Goal: Entertainment & Leisure: Consume media (video, audio)

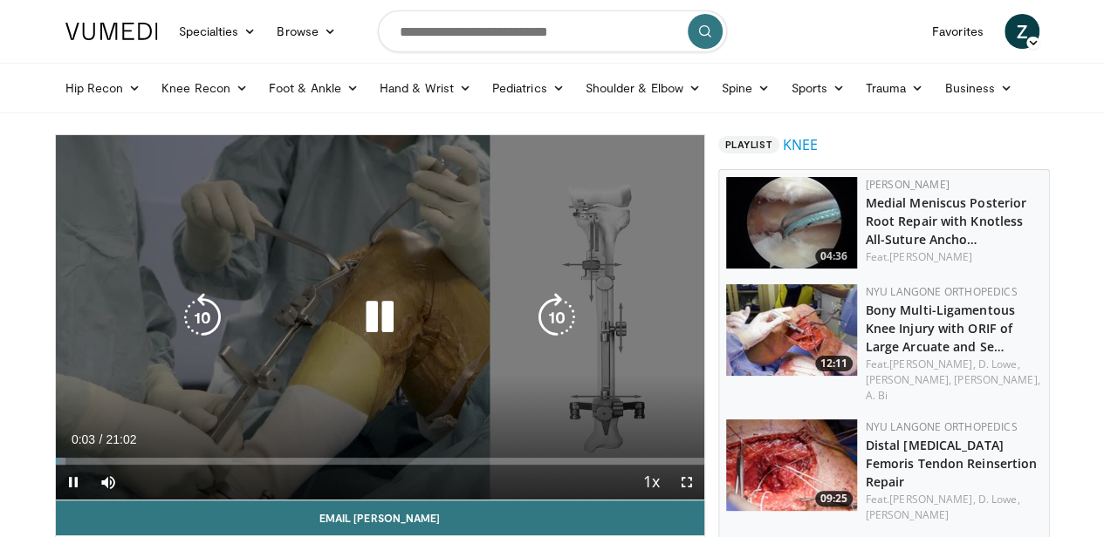
click at [564, 329] on icon "Video Player" at bounding box center [556, 317] width 49 height 49
click at [562, 331] on icon "Video Player" at bounding box center [556, 317] width 49 height 49
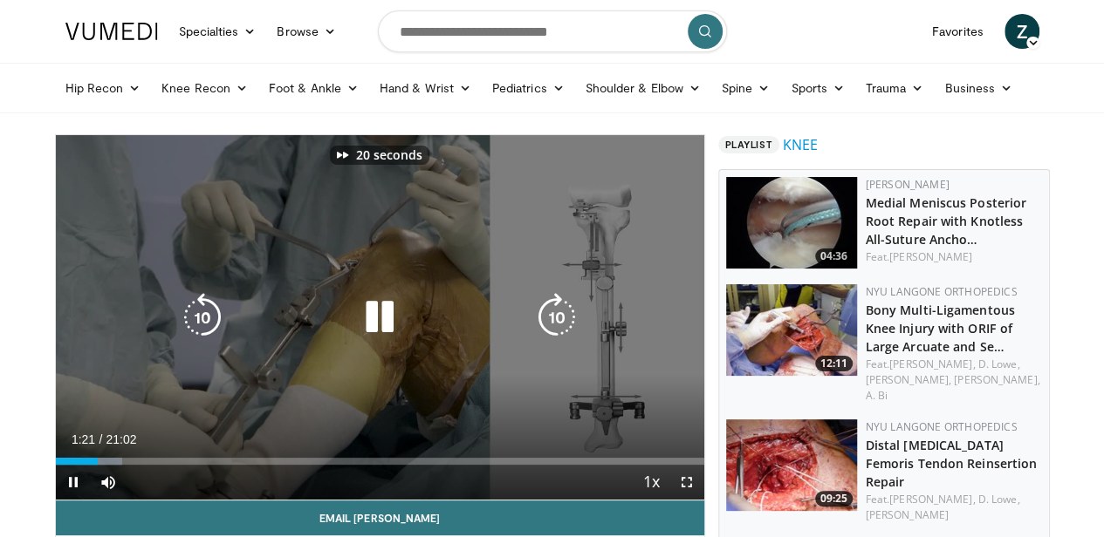
click at [562, 331] on icon "Video Player" at bounding box center [556, 317] width 49 height 49
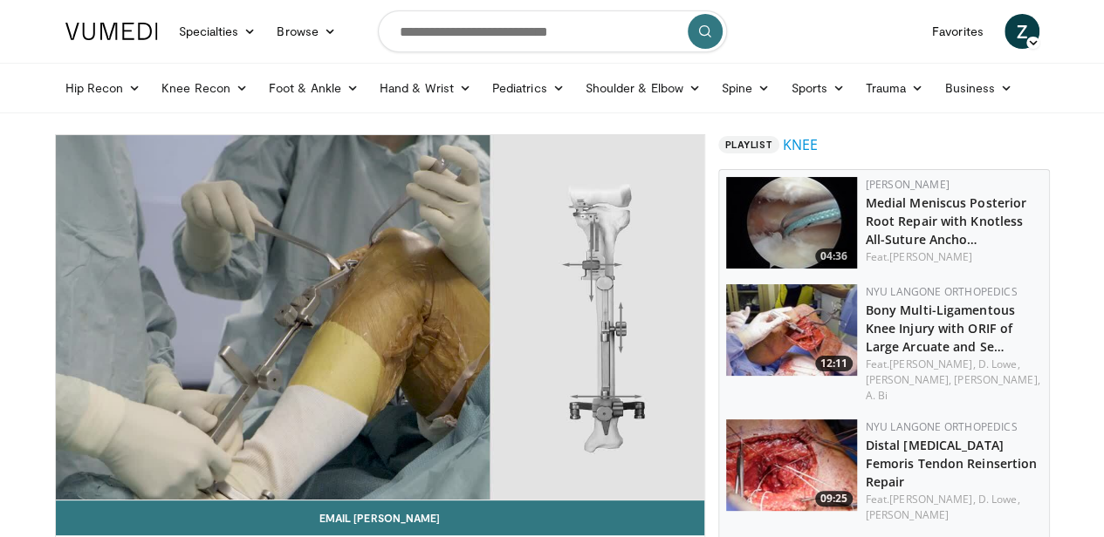
click at [562, 331] on div "60 seconds Tap to unmute" at bounding box center [380, 317] width 648 height 365
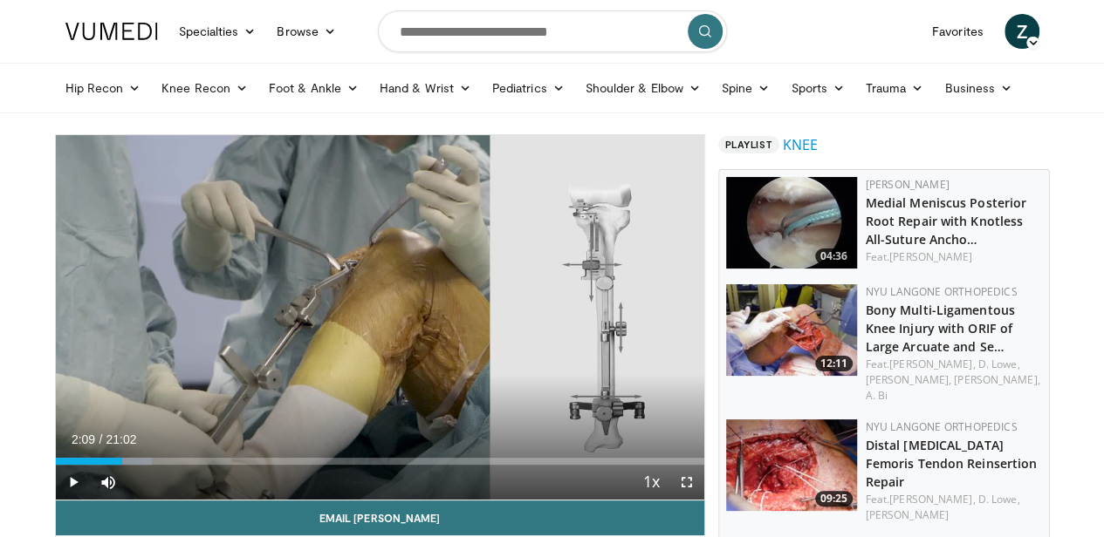
click at [562, 331] on div "60 seconds Tap to unmute" at bounding box center [380, 317] width 648 height 365
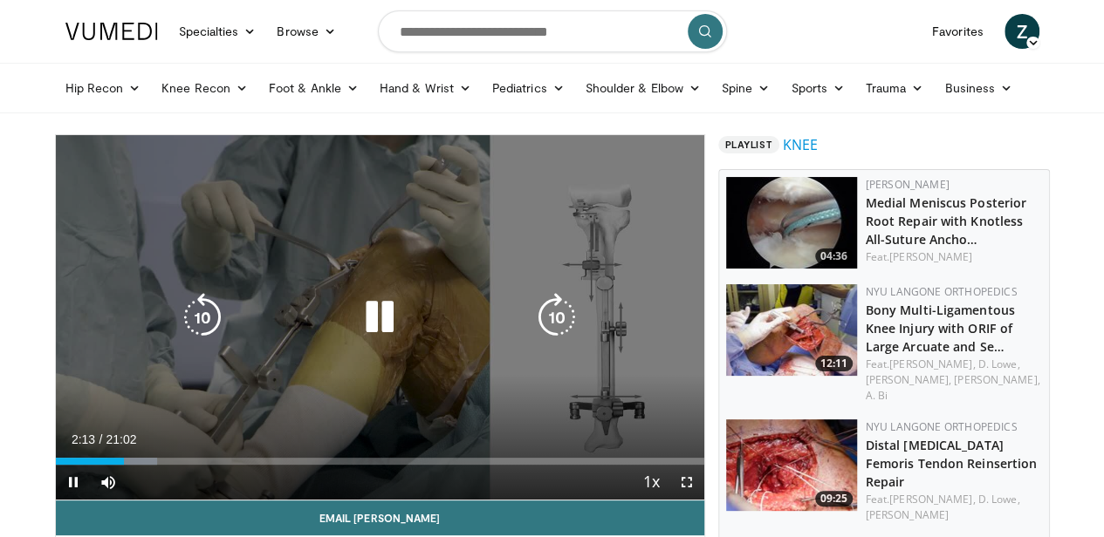
click at [558, 336] on icon "Video Player" at bounding box center [556, 317] width 49 height 49
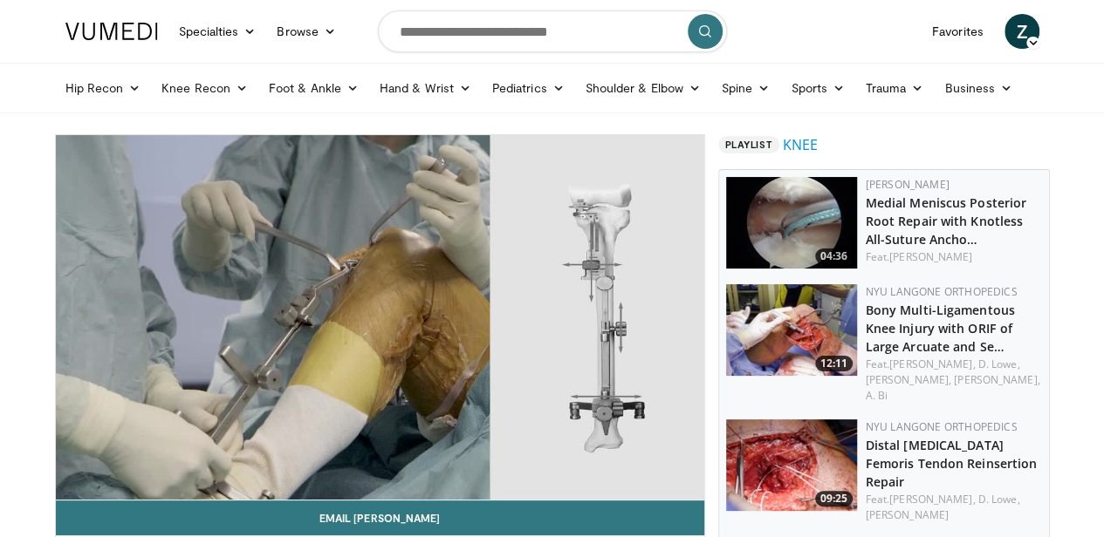
click at [558, 336] on div "20 seconds Tap to unmute" at bounding box center [380, 317] width 648 height 365
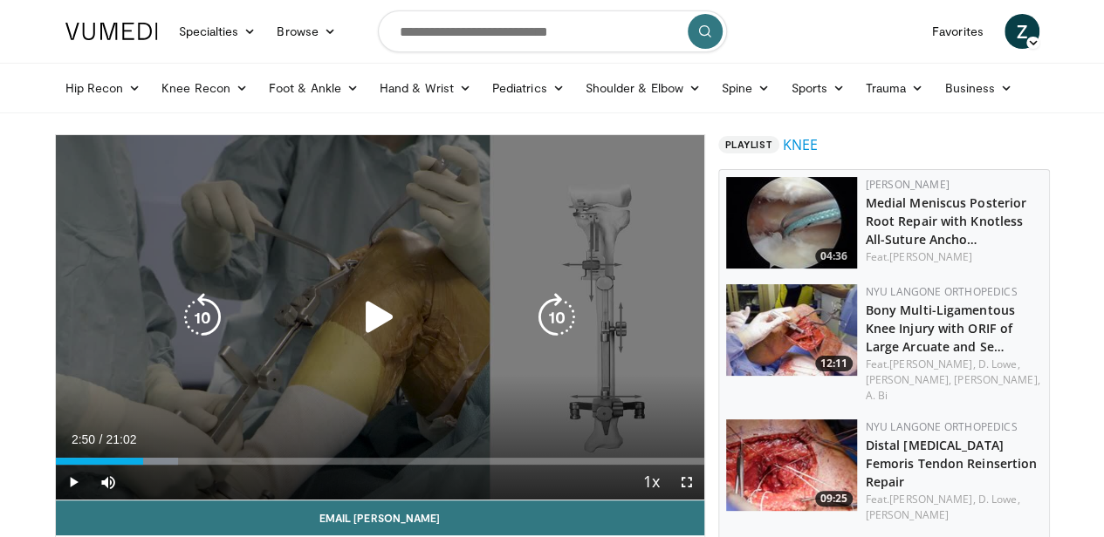
click at [557, 330] on icon "Video Player" at bounding box center [556, 317] width 49 height 49
click at [371, 328] on icon "Video Player" at bounding box center [379, 317] width 49 height 49
click at [558, 332] on icon "Video Player" at bounding box center [556, 317] width 49 height 49
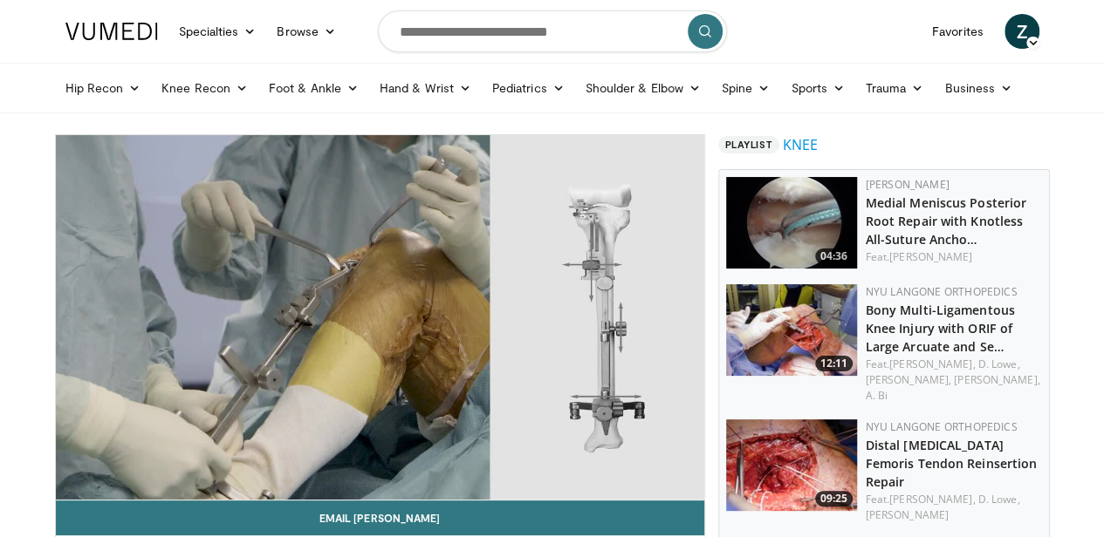
click at [558, 332] on div "20 seconds Tap to unmute" at bounding box center [380, 317] width 648 height 365
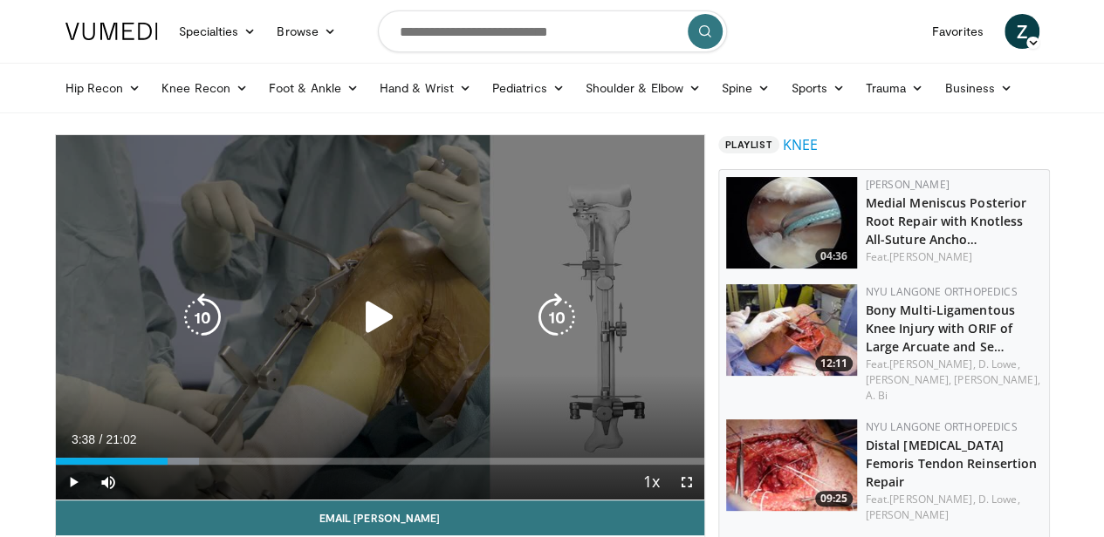
click at [557, 333] on icon "Video Player" at bounding box center [556, 317] width 49 height 49
click at [358, 328] on icon "Video Player" at bounding box center [379, 317] width 49 height 49
click at [554, 334] on icon "Video Player" at bounding box center [556, 317] width 49 height 49
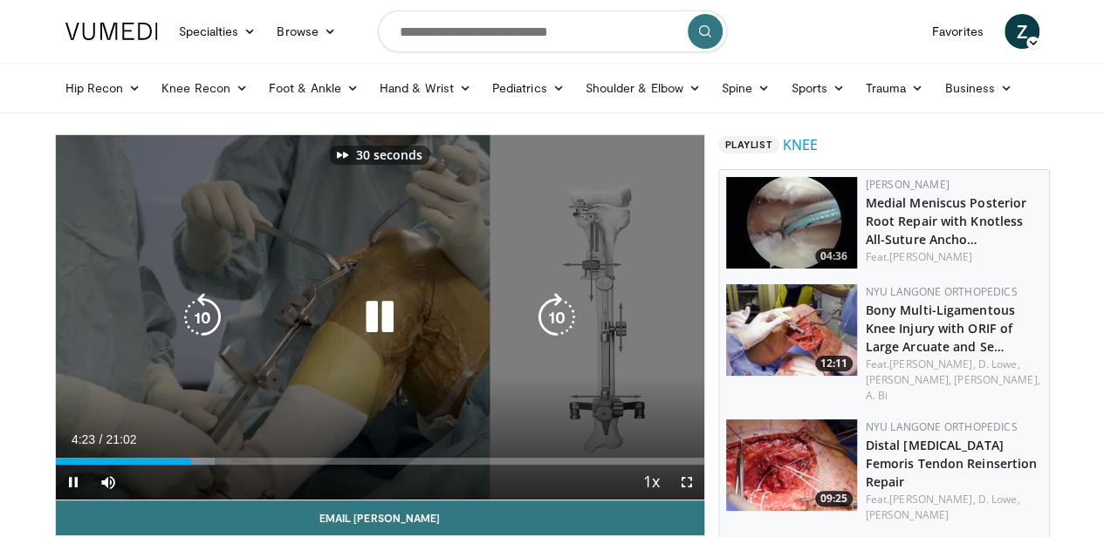
click at [554, 334] on icon "Video Player" at bounding box center [556, 317] width 49 height 49
click at [553, 332] on icon "Video Player" at bounding box center [556, 317] width 49 height 49
click at [564, 329] on icon "Video Player" at bounding box center [556, 317] width 49 height 49
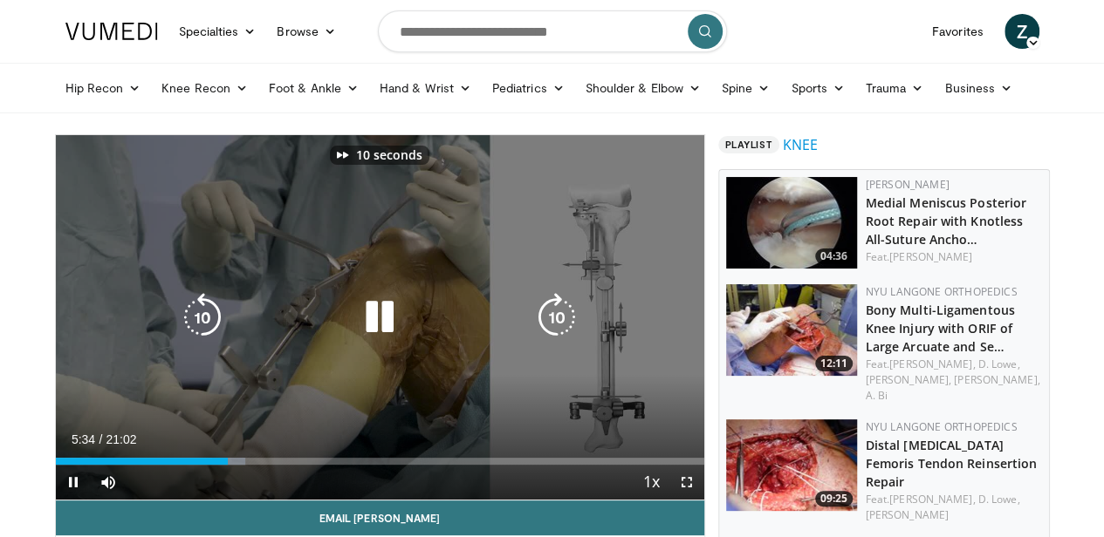
click at [564, 329] on icon "Video Player" at bounding box center [556, 317] width 49 height 49
click at [558, 320] on icon "Video Player" at bounding box center [556, 317] width 49 height 49
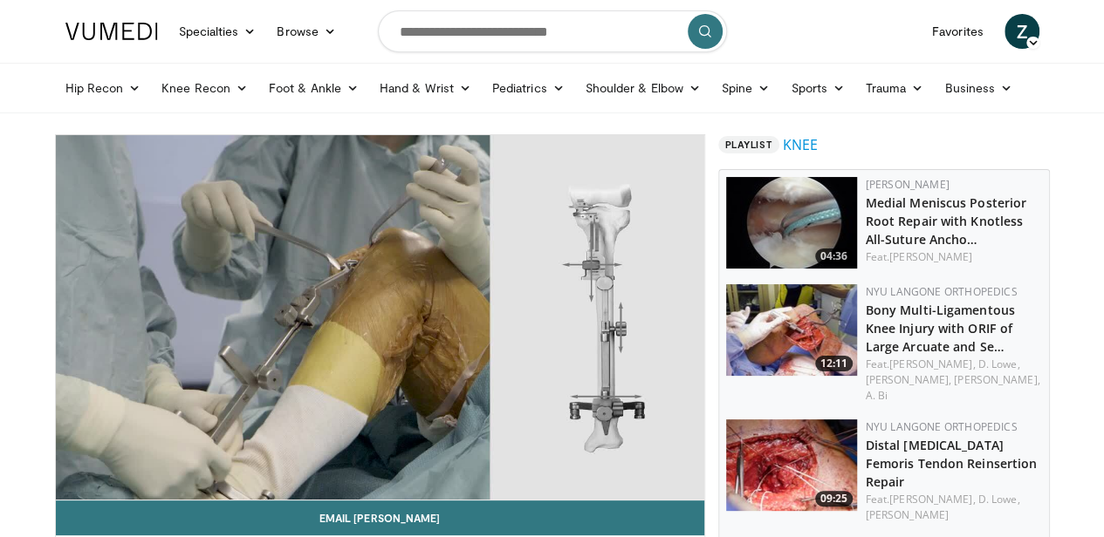
click at [558, 320] on div "20 seconds Tap to unmute" at bounding box center [380, 317] width 648 height 365
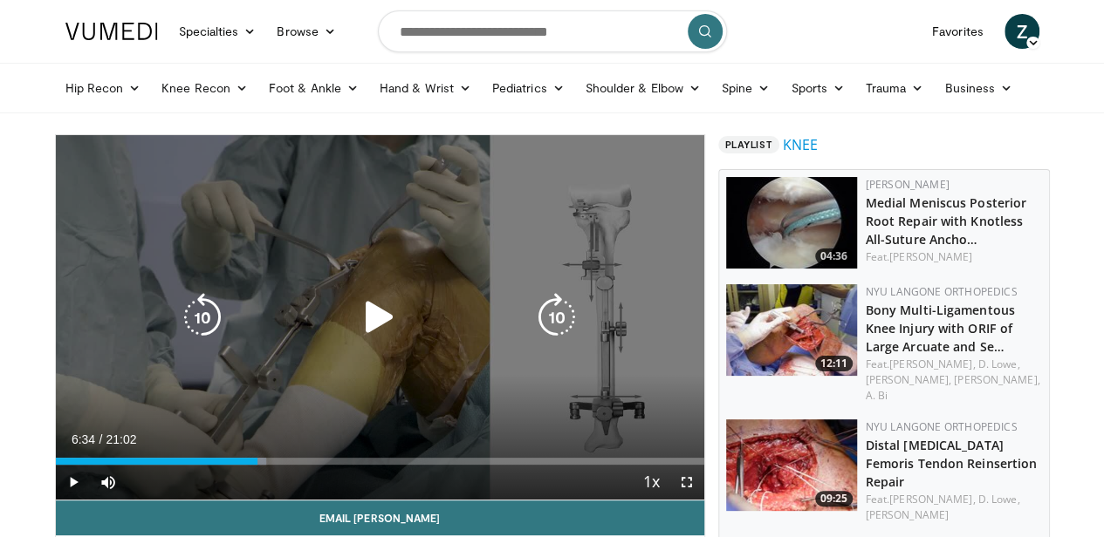
click at [551, 322] on icon "Video Player" at bounding box center [556, 317] width 49 height 49
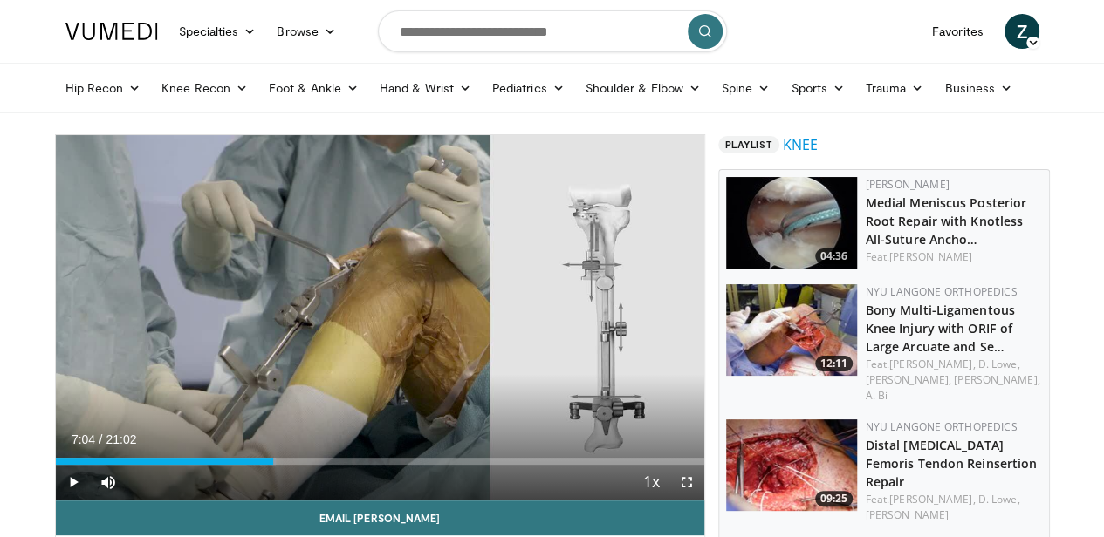
click at [551, 322] on div "20 seconds Tap to unmute" at bounding box center [380, 317] width 648 height 365
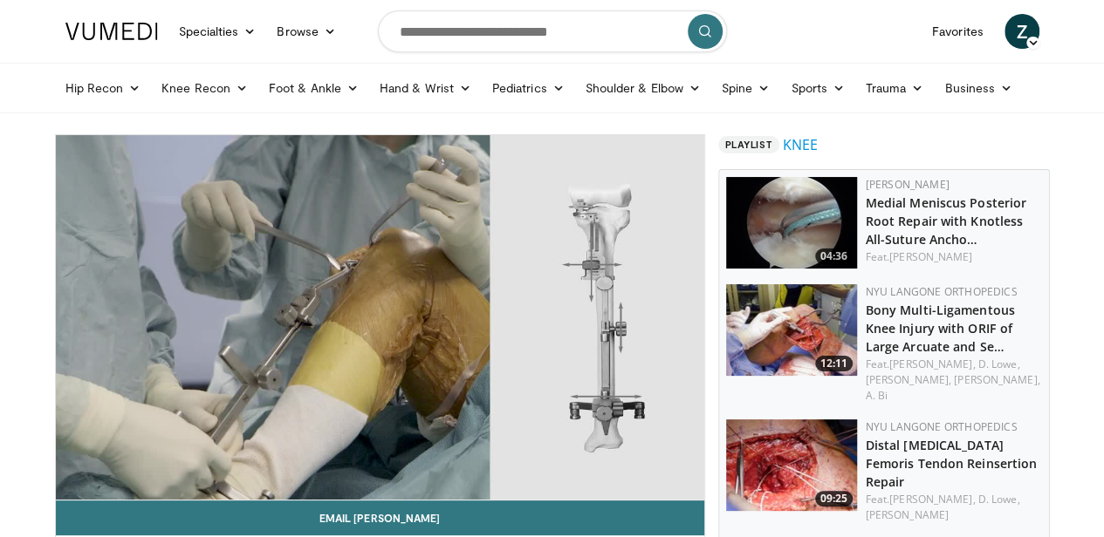
click at [551, 322] on div "20 seconds Tap to unmute" at bounding box center [380, 317] width 648 height 365
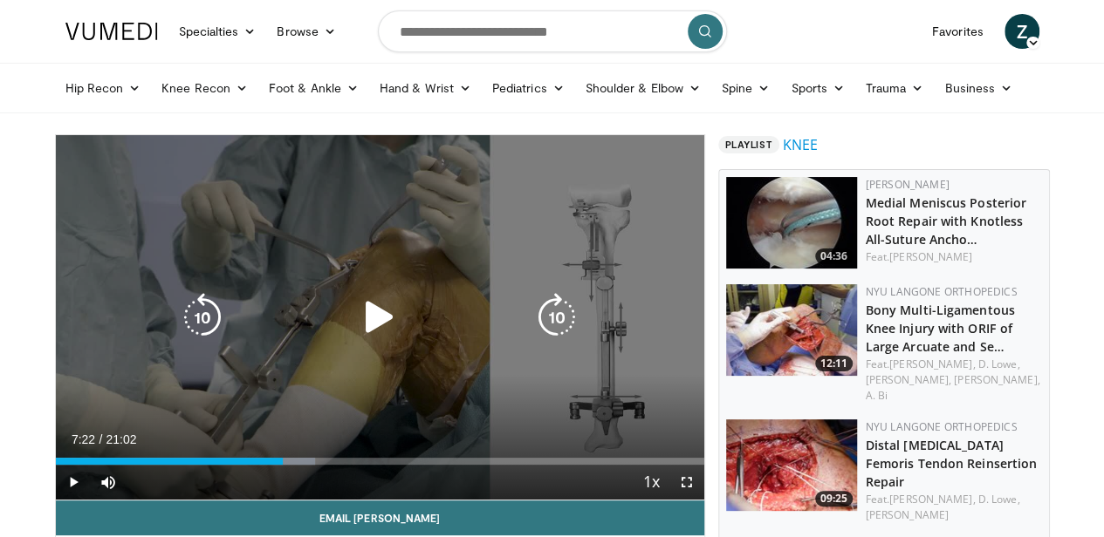
click at [563, 325] on icon "Video Player" at bounding box center [556, 317] width 49 height 49
click at [360, 332] on icon "Video Player" at bounding box center [379, 317] width 49 height 49
